Goal: Check status

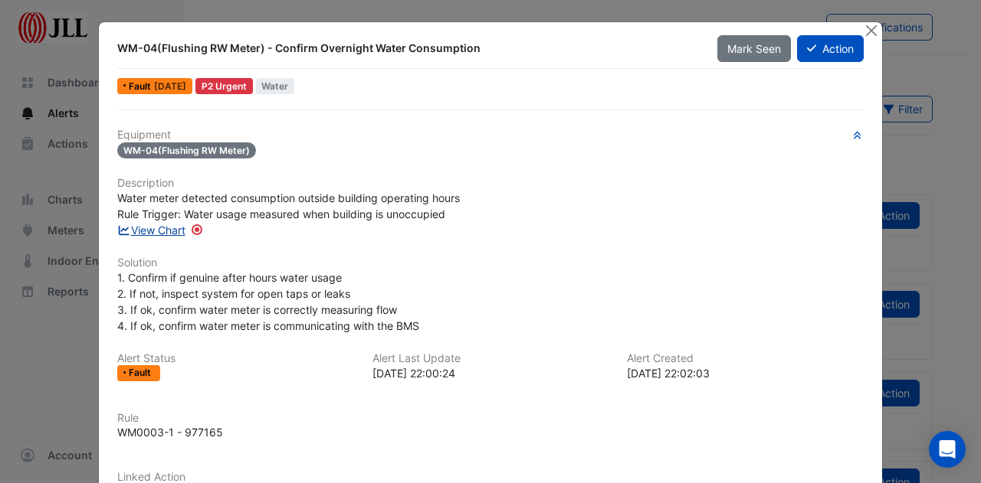
click at [166, 232] on link "View Chart" at bounding box center [151, 230] width 68 height 13
click at [748, 45] on span "Mark Seen" at bounding box center [754, 48] width 54 height 13
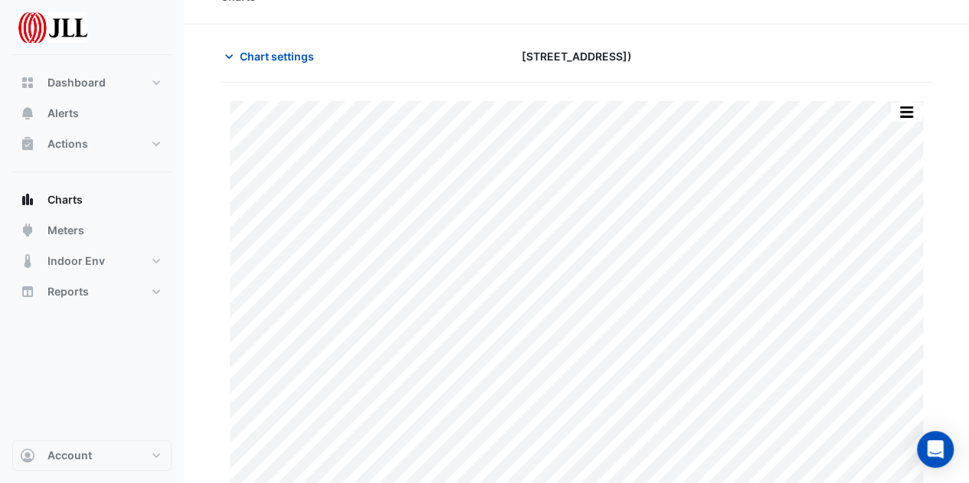
scroll to position [47, 0]
